Goal: Use online tool/utility

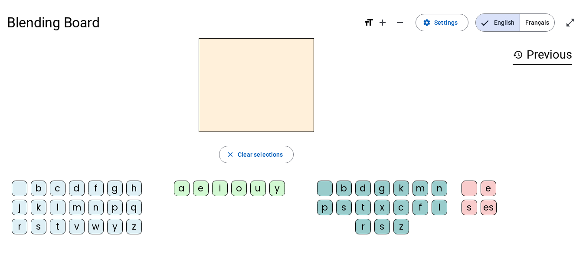
drag, startPoint x: 244, startPoint y: 79, endPoint x: 217, endPoint y: 103, distance: 36.0
click at [217, 103] on h2 at bounding box center [256, 85] width 115 height 94
click at [532, 22] on span "Français" at bounding box center [537, 22] width 34 height 17
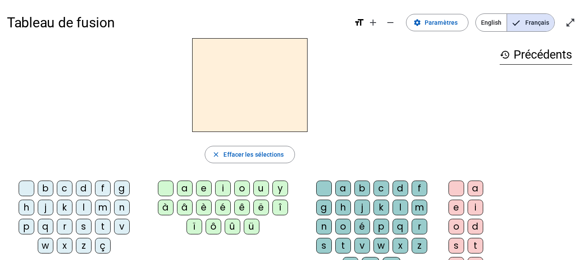
click at [334, 213] on letter-bubble "g" at bounding box center [325, 209] width 19 height 19
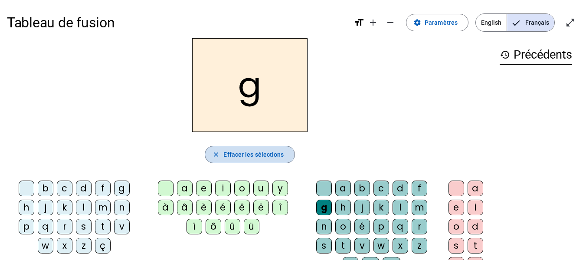
click at [247, 155] on span "Effacer les sélections" at bounding box center [254, 154] width 60 height 10
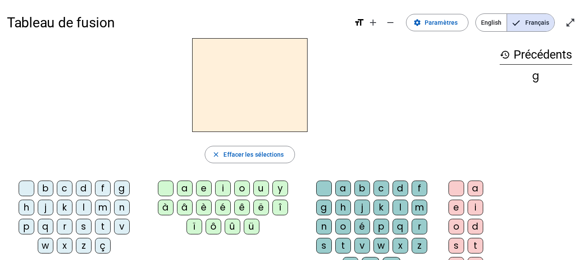
click at [337, 184] on div "a" at bounding box center [344, 189] width 16 height 16
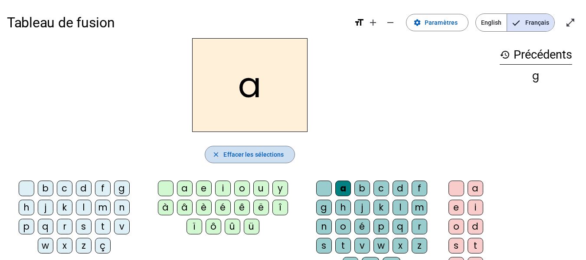
click at [284, 148] on span "button" at bounding box center [249, 154] width 89 height 21
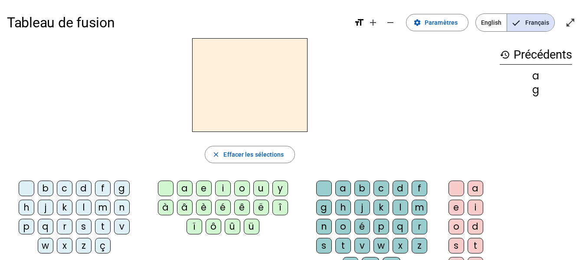
click at [163, 204] on div "à" at bounding box center [166, 208] width 16 height 16
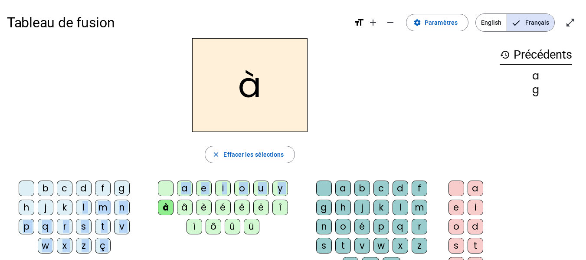
drag, startPoint x: 163, startPoint y: 204, endPoint x: 80, endPoint y: 207, distance: 83.0
click at [80, 207] on div "b c d f g h j k l m n p q r s t v w x z ç a e i o u y à â è é ê ë î ï ô û ü a b…" at bounding box center [250, 247] width 486 height 141
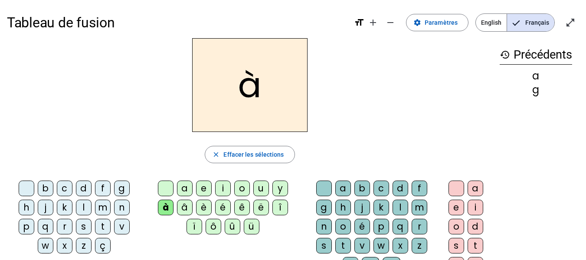
click at [53, 92] on div "à" at bounding box center [250, 85] width 486 height 94
click at [81, 206] on div "l" at bounding box center [84, 208] width 16 height 16
click at [235, 80] on h2 "là" at bounding box center [249, 85] width 115 height 94
click at [396, 181] on div "d" at bounding box center [401, 189] width 16 height 16
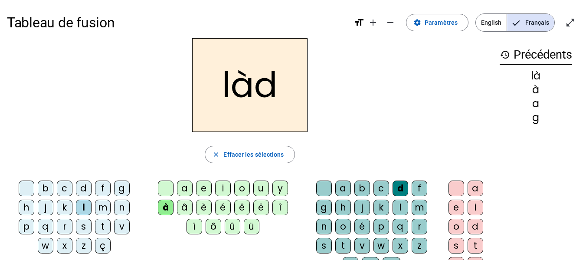
click at [290, 86] on h2 "làd" at bounding box center [249, 85] width 115 height 94
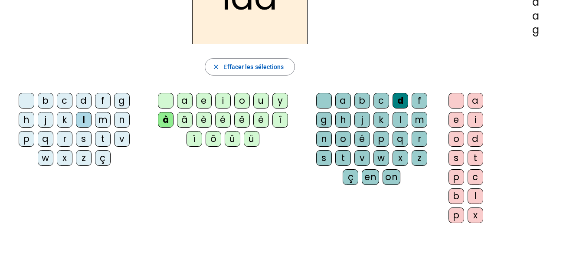
scroll to position [87, 0]
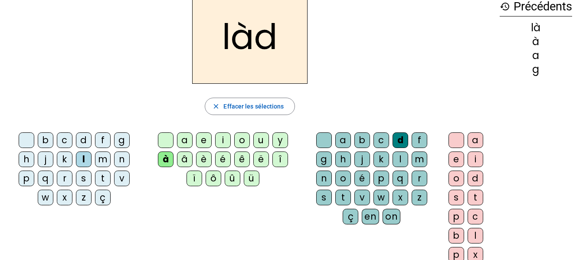
click at [473, 148] on letter-bubble "a" at bounding box center [477, 141] width 19 height 19
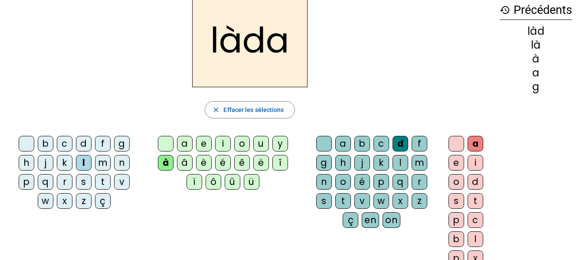
scroll to position [44, 0]
click at [302, 43] on h2 "làda" at bounding box center [249, 41] width 115 height 94
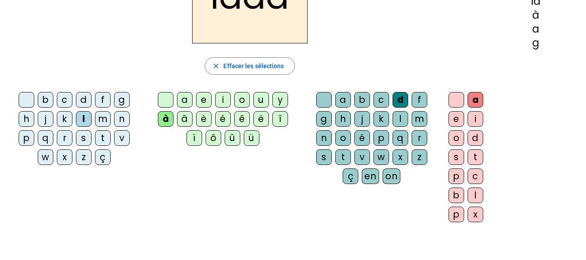
click at [475, 101] on div "a" at bounding box center [476, 100] width 16 height 16
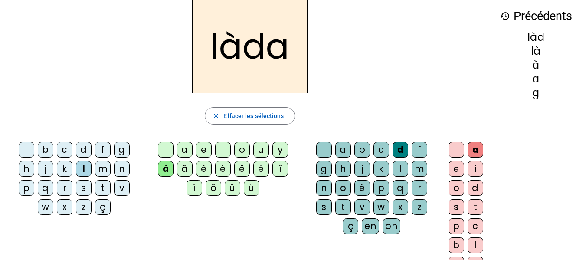
scroll to position [39, 0]
click at [393, 151] on div "d" at bounding box center [401, 150] width 16 height 16
click at [225, 115] on span "Effacer les sélections" at bounding box center [254, 115] width 60 height 10
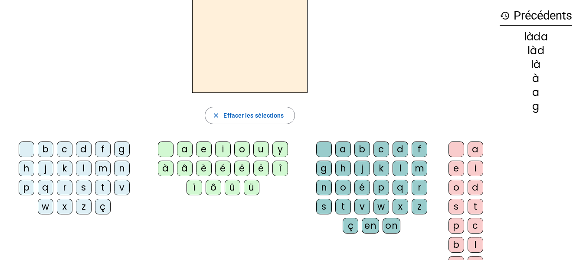
click at [398, 168] on div "l" at bounding box center [401, 169] width 16 height 16
click at [184, 165] on div "â" at bounding box center [185, 169] width 16 height 16
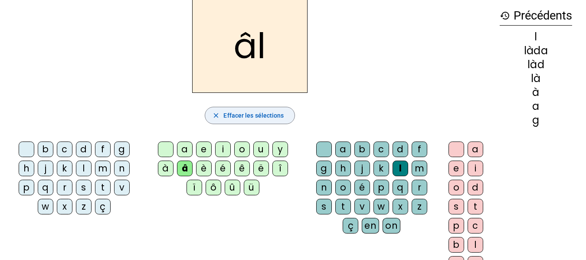
click at [266, 111] on span "Effacer les sélections" at bounding box center [254, 115] width 60 height 10
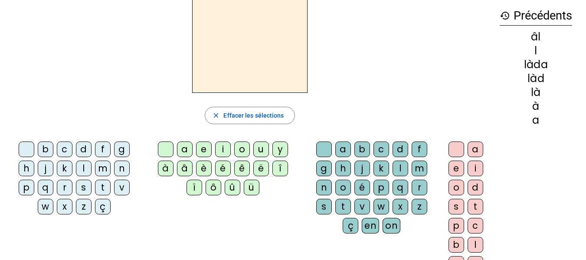
click at [85, 168] on div "l" at bounding box center [84, 169] width 16 height 16
click at [168, 168] on div "à" at bounding box center [166, 169] width 16 height 16
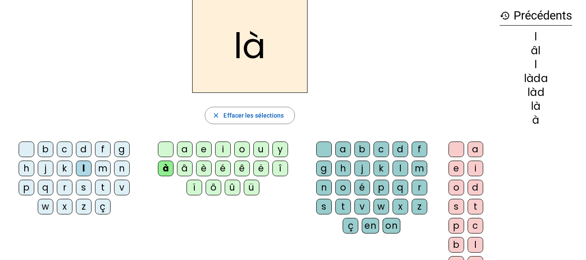
click at [233, 42] on h2 "là" at bounding box center [249, 46] width 115 height 94
click at [88, 151] on div "d" at bounding box center [84, 150] width 16 height 16
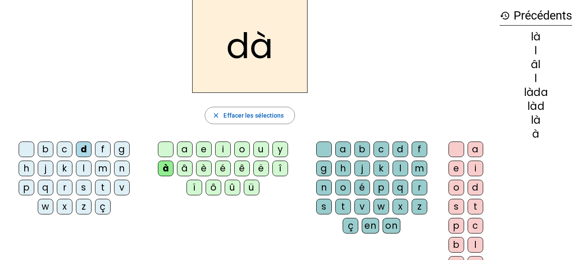
click at [206, 152] on div "e" at bounding box center [204, 150] width 16 height 16
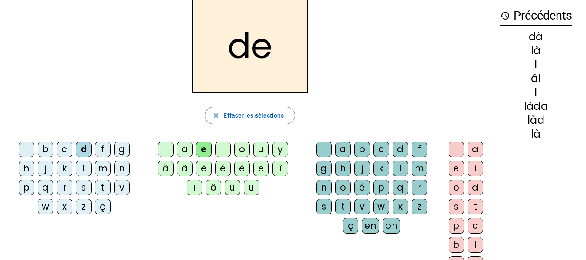
click at [88, 168] on div "l" at bounding box center [84, 169] width 16 height 16
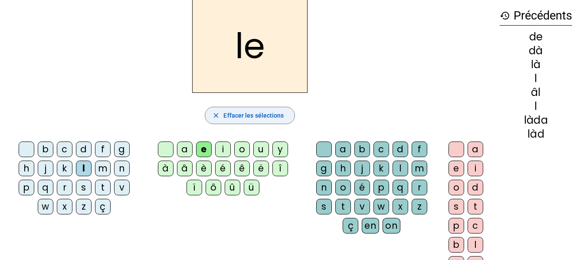
click at [260, 117] on span "Effacer les sélections" at bounding box center [254, 115] width 60 height 10
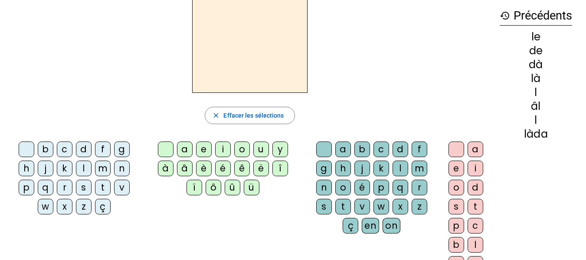
click at [404, 150] on div "d" at bounding box center [401, 150] width 16 height 16
click at [199, 152] on div "e" at bounding box center [204, 150] width 16 height 16
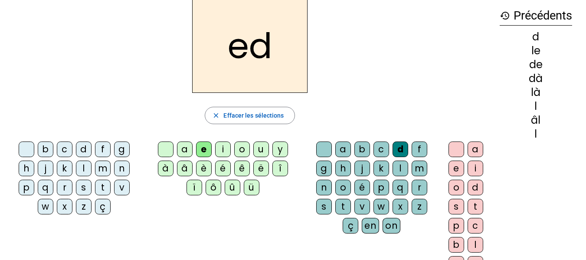
click at [200, 152] on div "e" at bounding box center [204, 150] width 16 height 16
click at [257, 110] on span "button" at bounding box center [249, 115] width 89 height 21
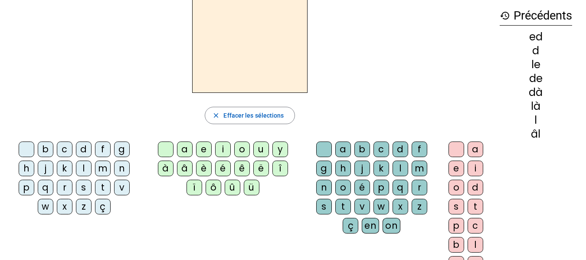
click at [480, 184] on div "d" at bounding box center [476, 188] width 16 height 16
click at [461, 168] on div "e" at bounding box center [457, 169] width 16 height 16
click at [481, 184] on div "d" at bounding box center [476, 188] width 16 height 16
drag, startPoint x: 473, startPoint y: 197, endPoint x: 470, endPoint y: 203, distance: 6.6
click at [473, 198] on letter-bubble "d" at bounding box center [477, 189] width 19 height 19
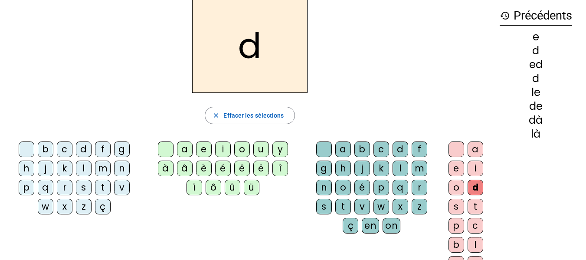
click at [466, 208] on letter-bubble "s" at bounding box center [458, 208] width 19 height 19
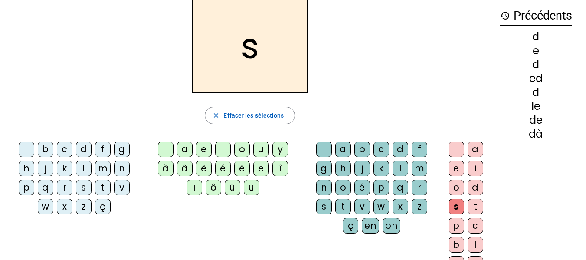
click at [460, 206] on div "s" at bounding box center [457, 207] width 16 height 16
click at [467, 154] on letter-bubble at bounding box center [458, 151] width 19 height 19
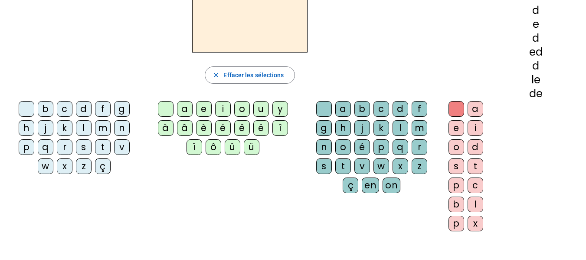
click at [462, 214] on letter-bubble "b" at bounding box center [458, 206] width 19 height 19
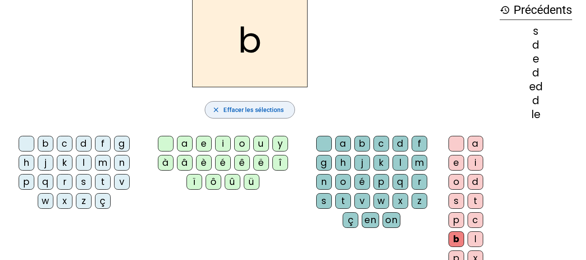
click at [272, 97] on div "b close Effacer les sélections b c d f g h j k l m n p q r s t v w x z ç a e i …" at bounding box center [250, 133] width 486 height 280
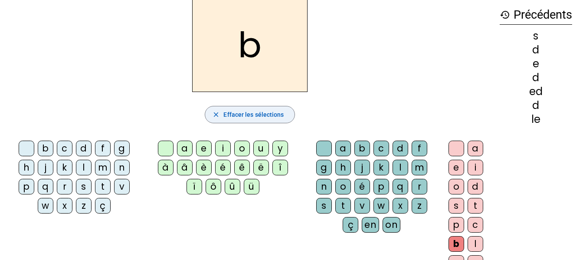
click at [270, 111] on span "Effacer les sélections" at bounding box center [254, 114] width 60 height 10
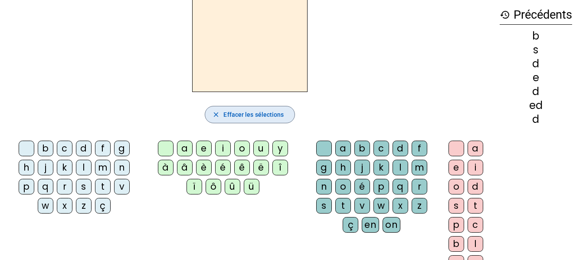
scroll to position [40, 0]
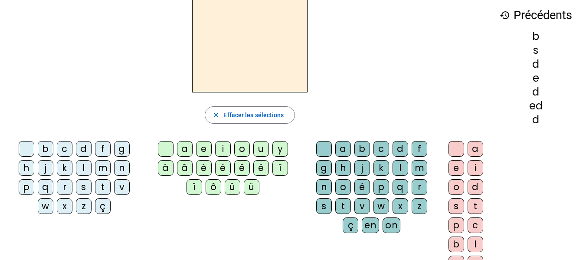
click at [89, 149] on div "d" at bounding box center [84, 149] width 16 height 16
click at [211, 149] on div "e" at bounding box center [204, 149] width 16 height 16
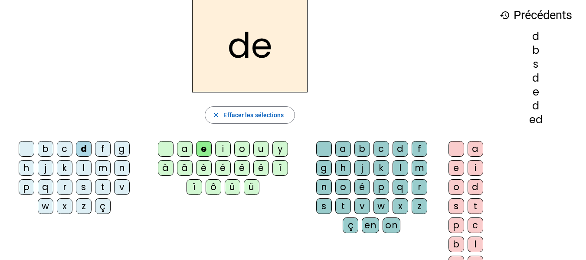
click at [397, 168] on div "l" at bounding box center [401, 168] width 16 height 16
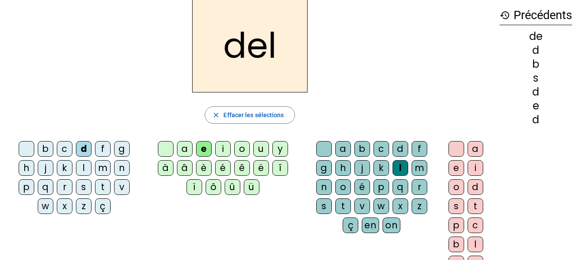
click at [342, 146] on div "a" at bounding box center [344, 149] width 16 height 16
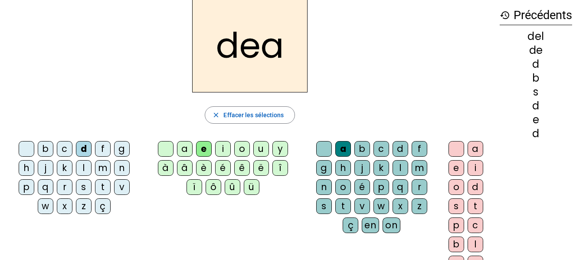
click at [396, 169] on div "l" at bounding box center [401, 168] width 16 height 16
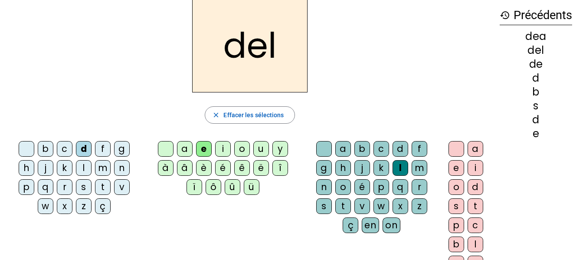
click at [477, 152] on div "a" at bounding box center [476, 149] width 16 height 16
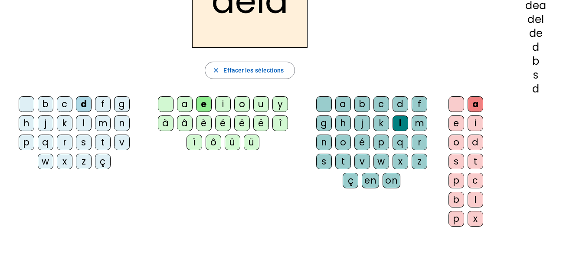
scroll to position [83, 0]
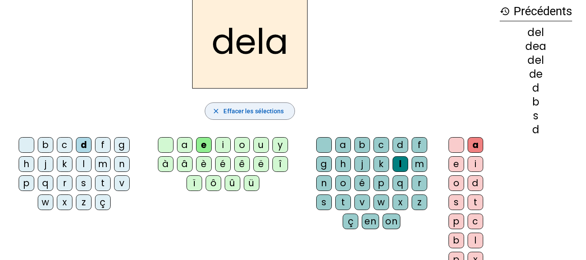
click at [273, 109] on span "Effacer les sélections" at bounding box center [254, 111] width 60 height 10
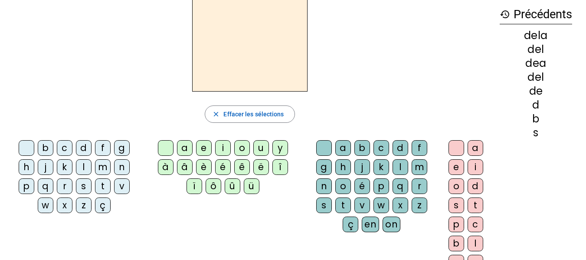
scroll to position [40, 0]
click at [82, 148] on div "d" at bounding box center [84, 149] width 16 height 16
click at [200, 148] on div "e" at bounding box center [204, 149] width 16 height 16
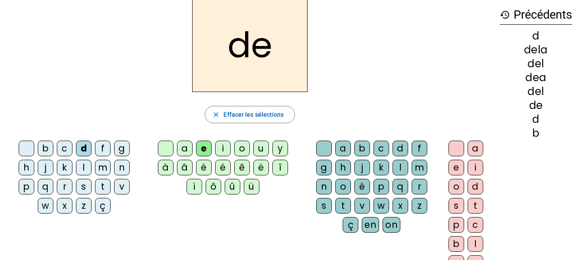
click at [397, 165] on div "l" at bounding box center [401, 168] width 16 height 16
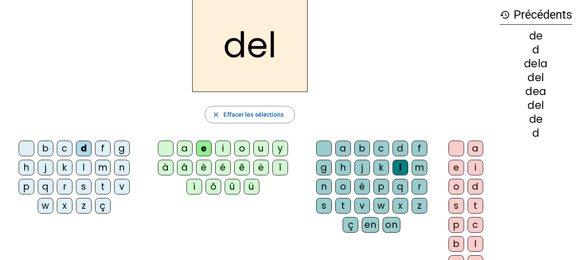
click at [169, 168] on div "à" at bounding box center [166, 168] width 16 height 16
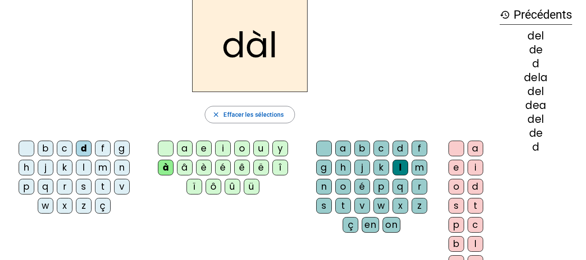
click at [169, 168] on div "à" at bounding box center [166, 168] width 16 height 16
click at [168, 155] on div at bounding box center [166, 149] width 16 height 16
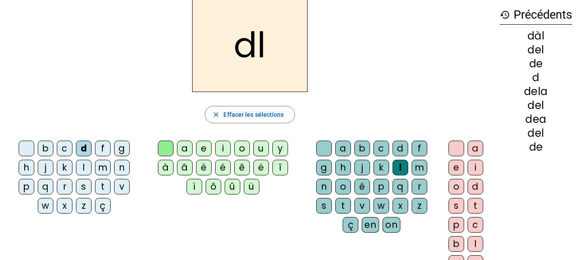
click at [226, 101] on div "dl close Effacer les sélections b c d f g h j k l m n p q r s t v w x z ç a e i…" at bounding box center [250, 138] width 486 height 280
click at [224, 115] on span "Effacer les sélections" at bounding box center [254, 114] width 60 height 10
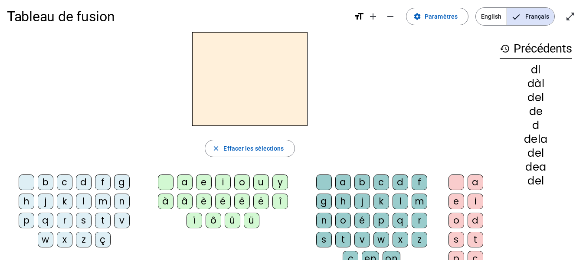
scroll to position [0, 0]
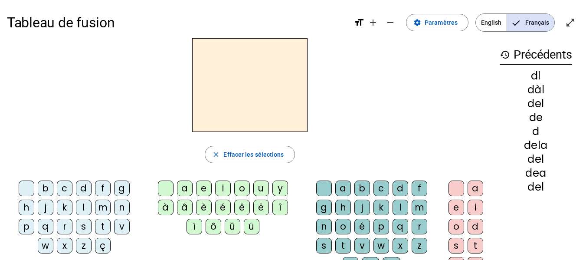
drag, startPoint x: 299, startPoint y: 88, endPoint x: 235, endPoint y: 96, distance: 64.3
click at [236, 96] on h2 at bounding box center [249, 85] width 115 height 94
drag, startPoint x: 232, startPoint y: 85, endPoint x: 214, endPoint y: 118, distance: 37.5
click at [214, 116] on h2 at bounding box center [249, 85] width 115 height 94
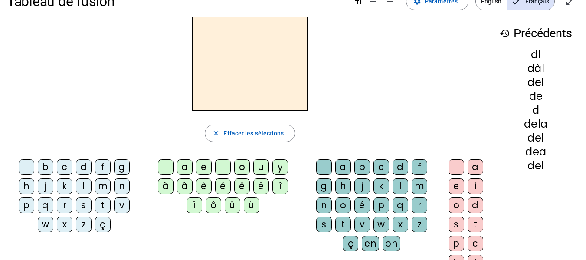
scroll to position [20, 0]
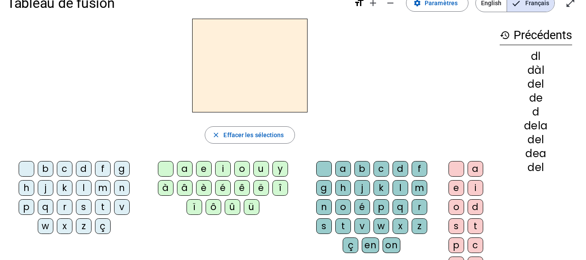
click at [397, 162] on div "d" at bounding box center [401, 169] width 16 height 16
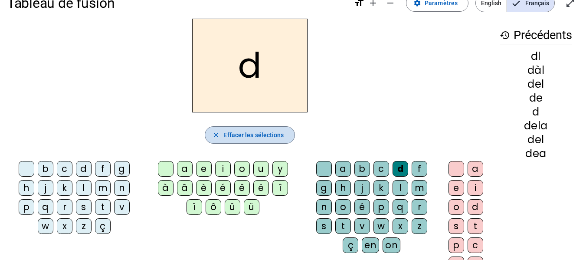
click at [274, 140] on span "Effacer les sélections" at bounding box center [254, 135] width 60 height 10
